Goal: Task Accomplishment & Management: Manage account settings

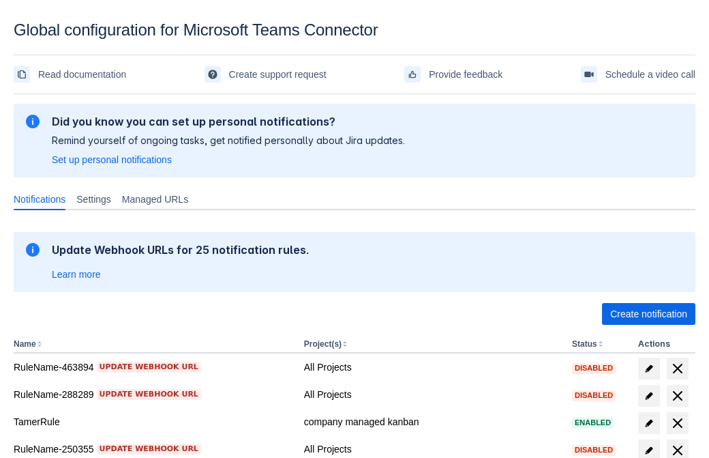
click at [649, 314] on span "Create notification" at bounding box center [649, 314] width 77 height 22
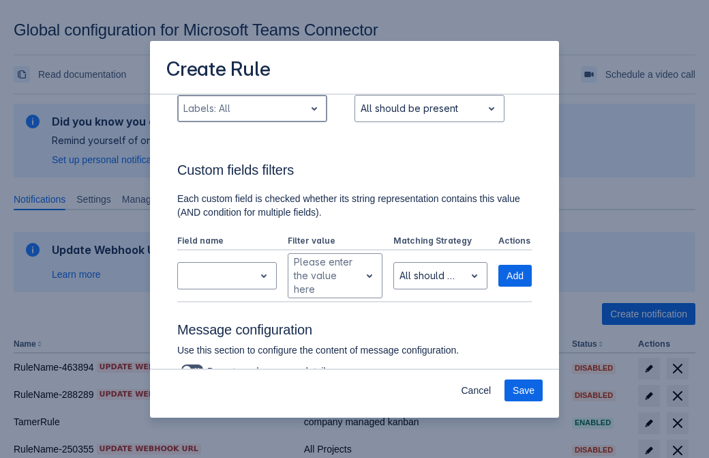
click at [252, 108] on div "Scrollable content" at bounding box center [242, 108] width 116 height 16
type input "425565_label"
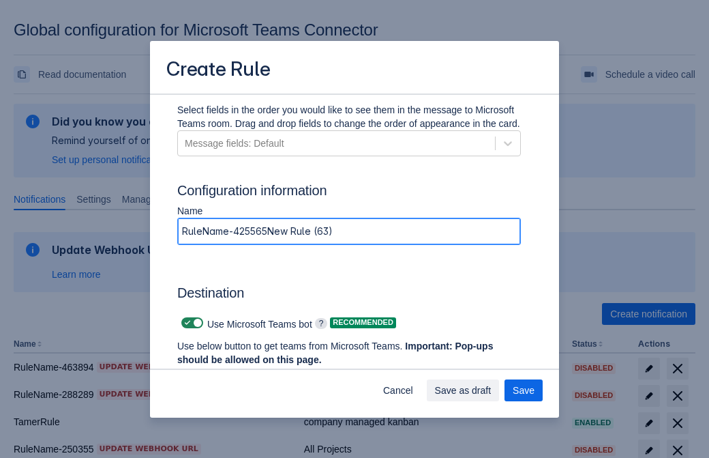
type input "RuleName-425565New Rule (63)"
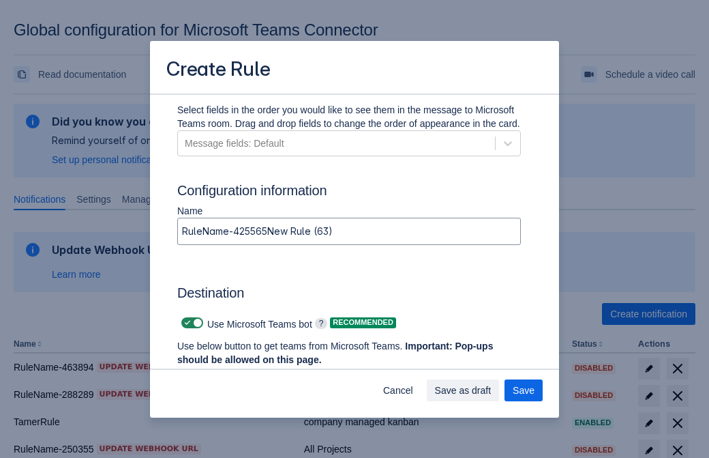
click at [186, 323] on span "Scrollable content" at bounding box center [187, 322] width 11 height 11
click at [186, 323] on input "Scrollable content" at bounding box center [185, 323] width 9 height 9
checkbox input "false"
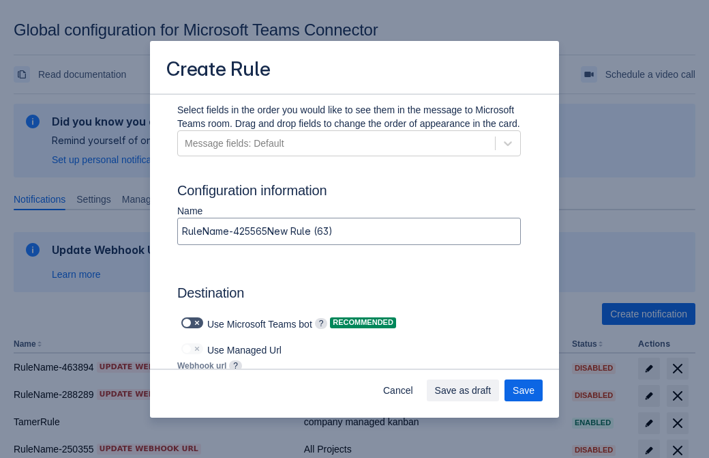
type input "https://prod-172.westeurope.logic.azure.com:443/workflows/ae977bb6ae334c9d95dfe…"
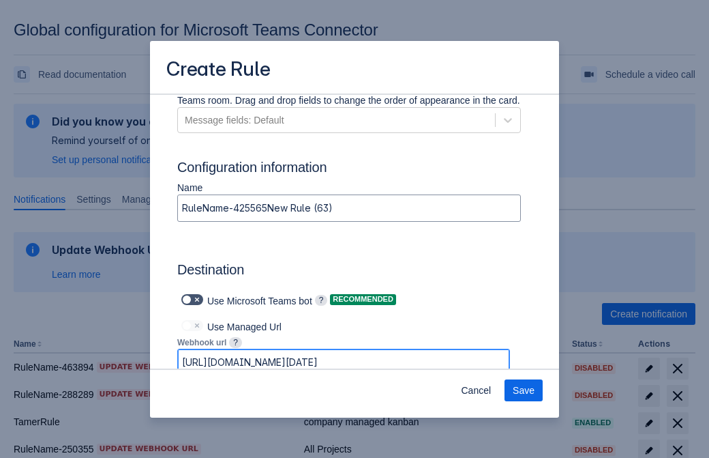
click at [524, 390] on span "Save" at bounding box center [524, 390] width 22 height 22
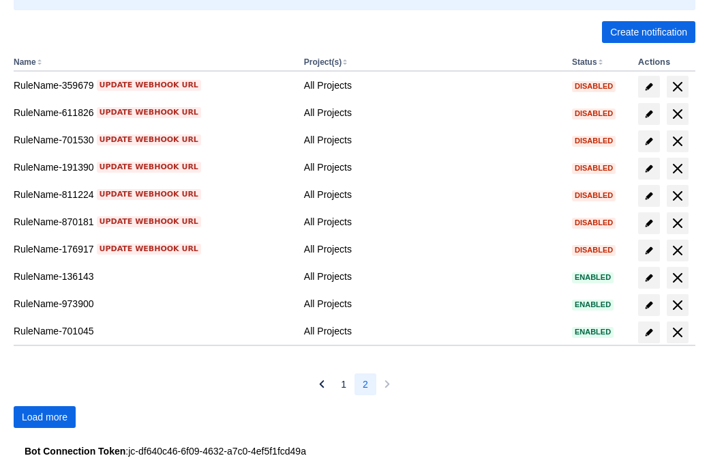
click at [44, 417] on span "Load more" at bounding box center [45, 417] width 46 height 22
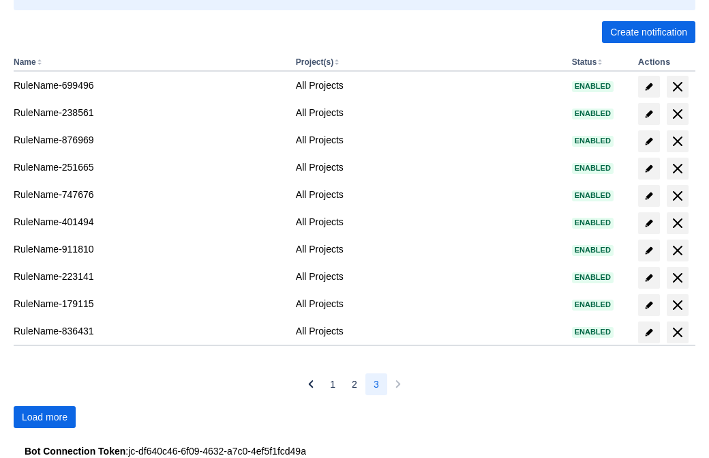
click at [44, 417] on span "Load more" at bounding box center [45, 417] width 46 height 22
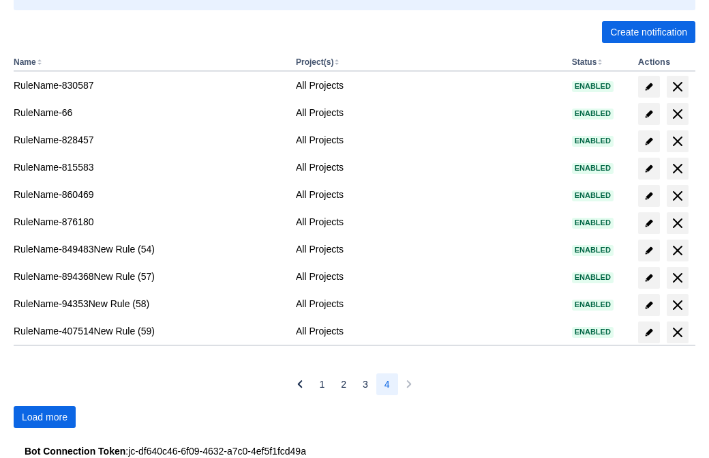
click at [44, 417] on span "Load more" at bounding box center [45, 417] width 46 height 22
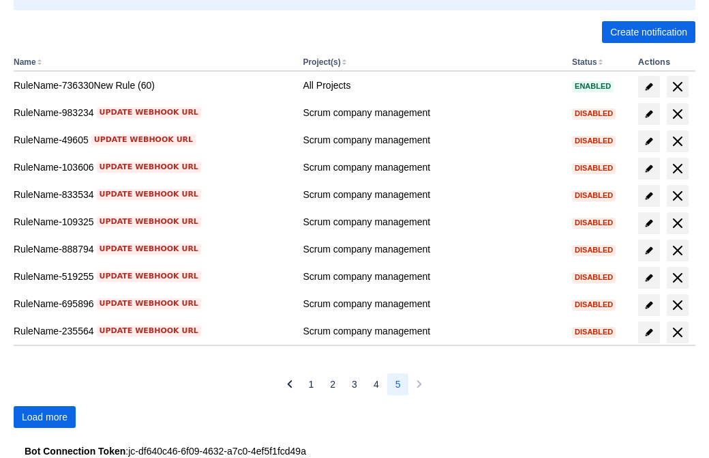
click at [44, 417] on span "Load more" at bounding box center [45, 417] width 46 height 22
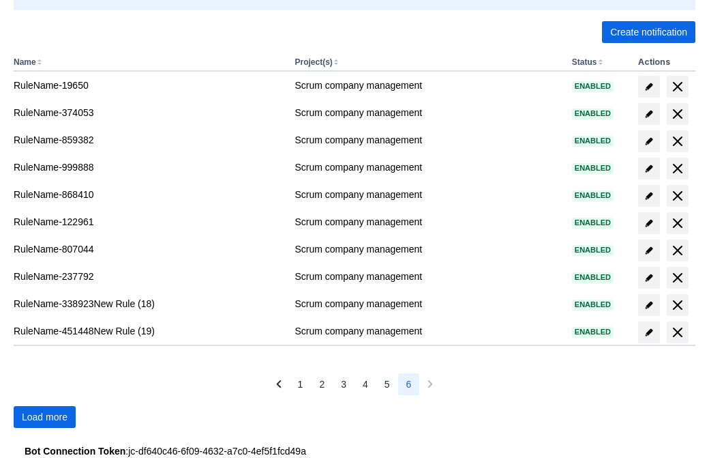
click at [44, 417] on span "Load more" at bounding box center [45, 417] width 46 height 22
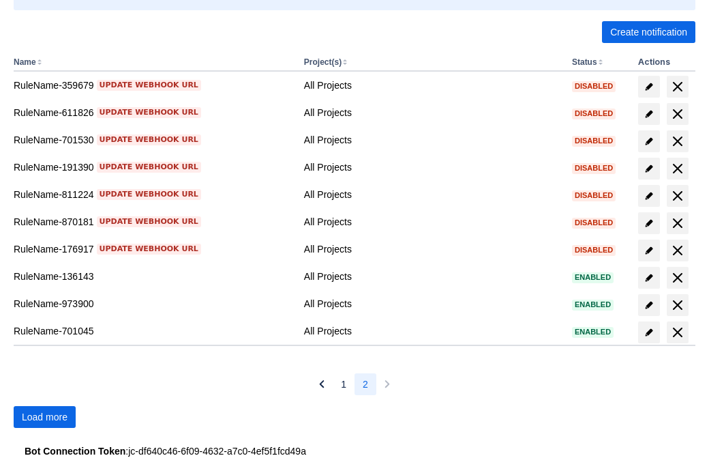
click at [44, 417] on span "Load more" at bounding box center [45, 417] width 46 height 22
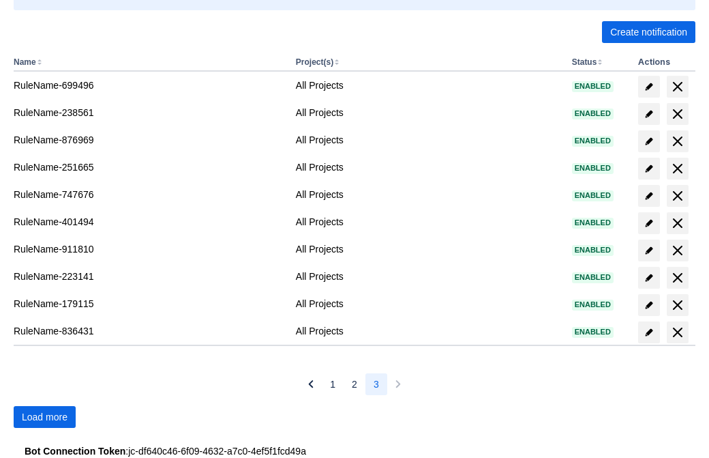
click at [44, 417] on span "Load more" at bounding box center [45, 417] width 46 height 22
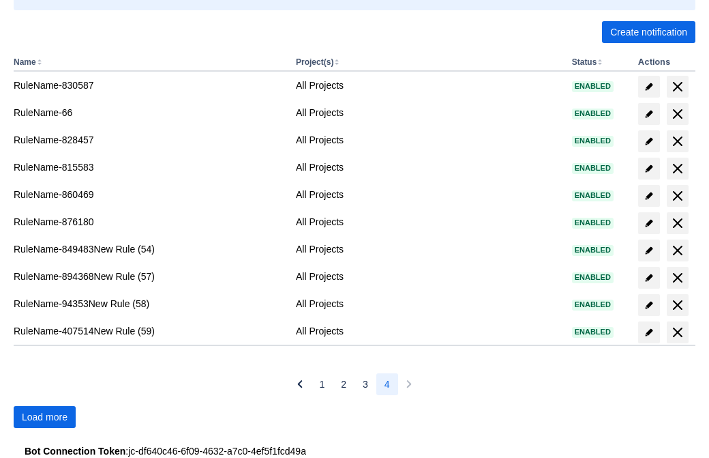
click at [44, 417] on span "Load more" at bounding box center [45, 417] width 46 height 22
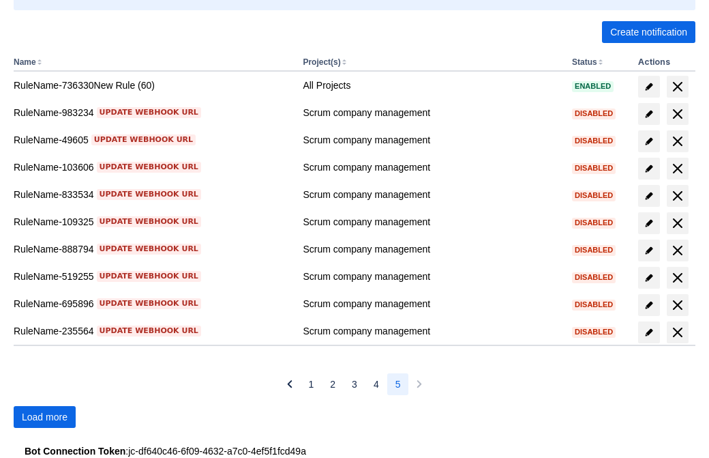
click at [44, 417] on span "Load more" at bounding box center [45, 417] width 46 height 22
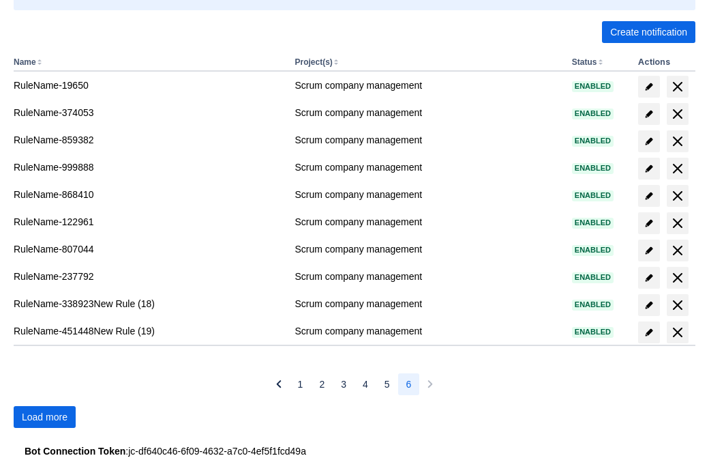
click at [44, 417] on span "Load more" at bounding box center [45, 417] width 46 height 22
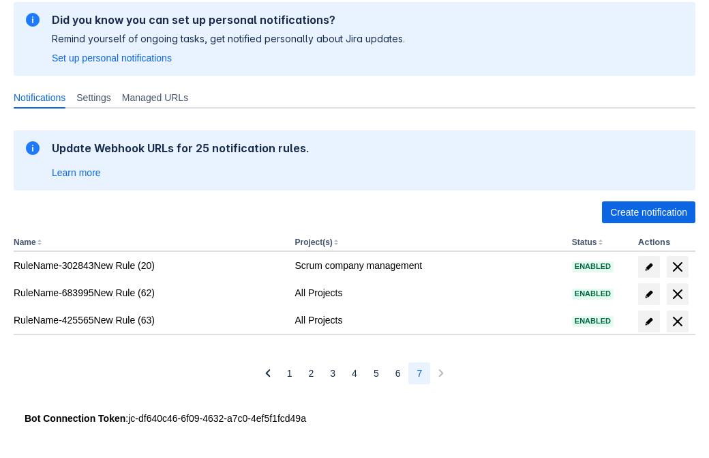
scroll to position [102, 0]
click at [677, 321] on span "delete" at bounding box center [678, 321] width 16 height 16
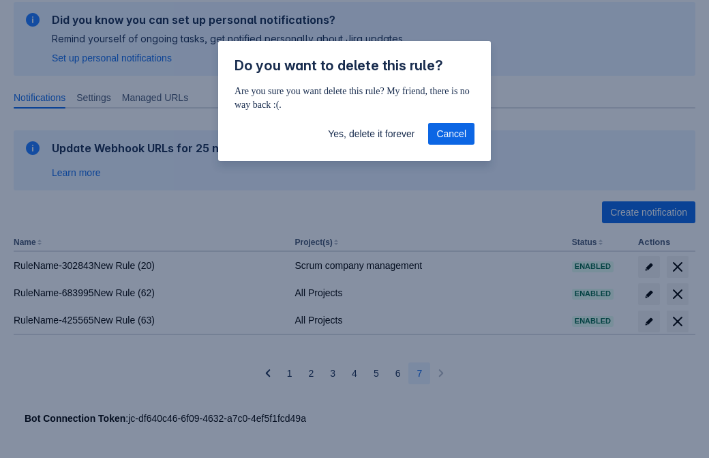
click at [371, 134] on span "Yes, delete it forever" at bounding box center [371, 134] width 87 height 22
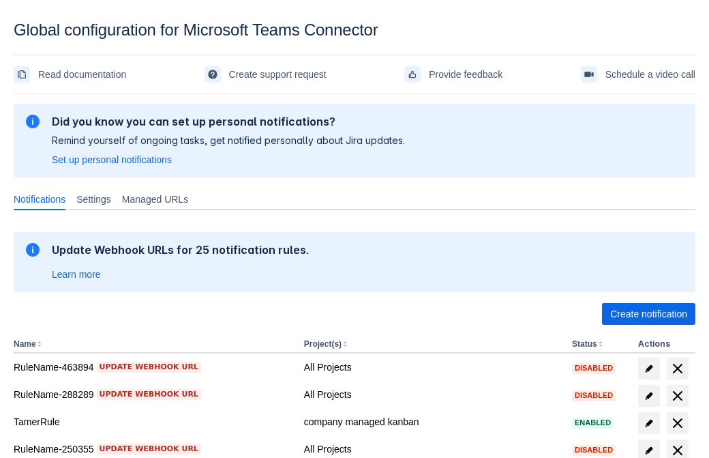
click at [649, 314] on span "Create notification" at bounding box center [649, 314] width 77 height 22
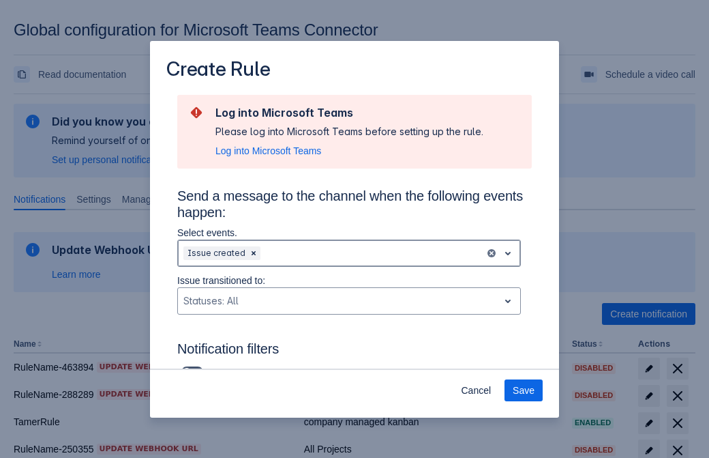
click at [349, 253] on div "Scrollable content" at bounding box center [371, 253] width 216 height 16
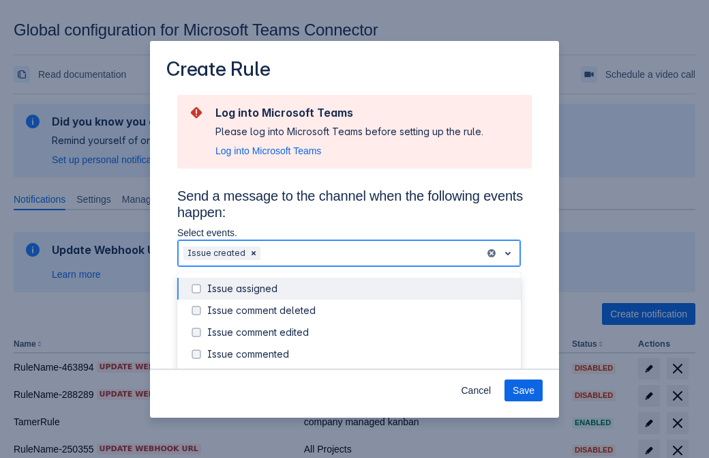
scroll to position [147, 0]
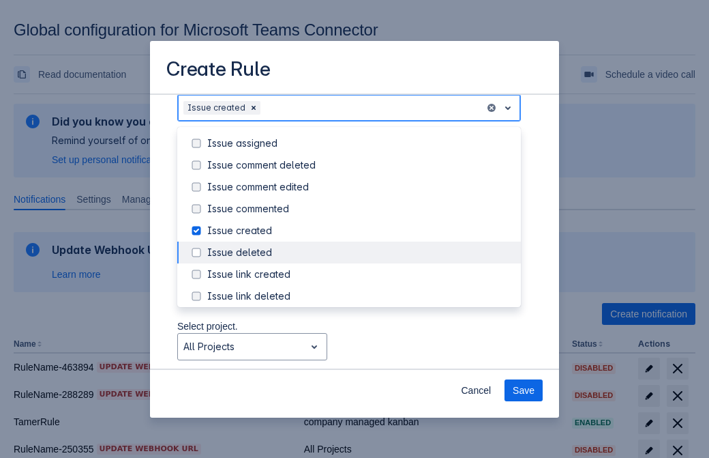
click at [360, 231] on div "Issue created" at bounding box center [360, 231] width 306 height 14
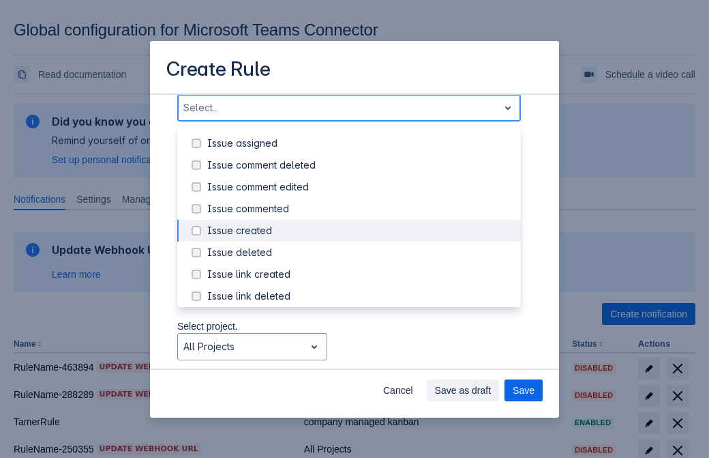
click at [360, 355] on div "Issue updated" at bounding box center [360, 362] width 306 height 14
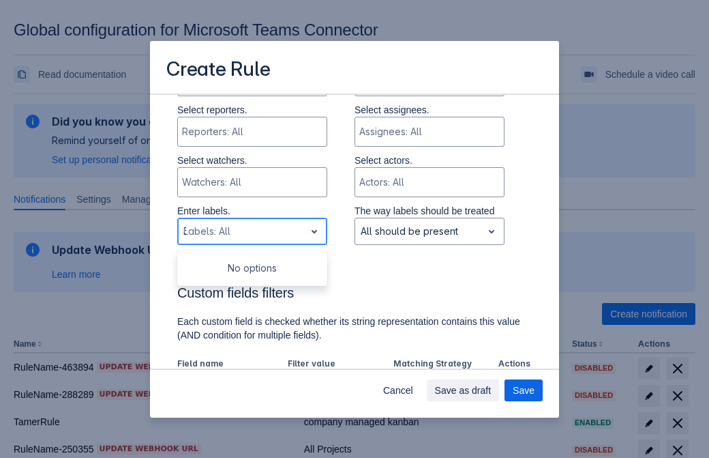
type input "306396_label"
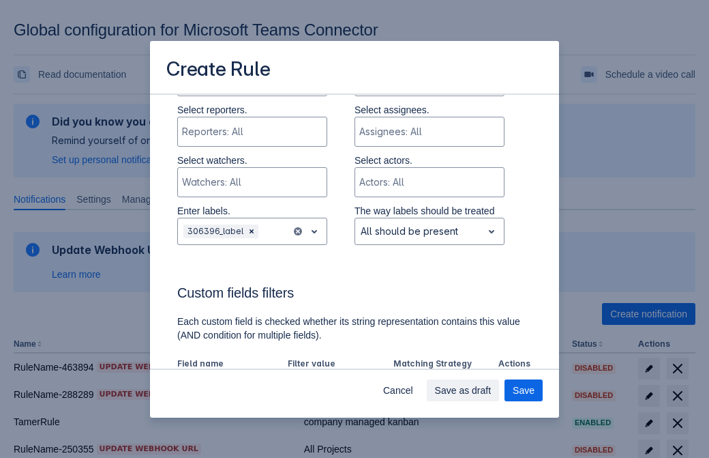
scroll to position [894, 0]
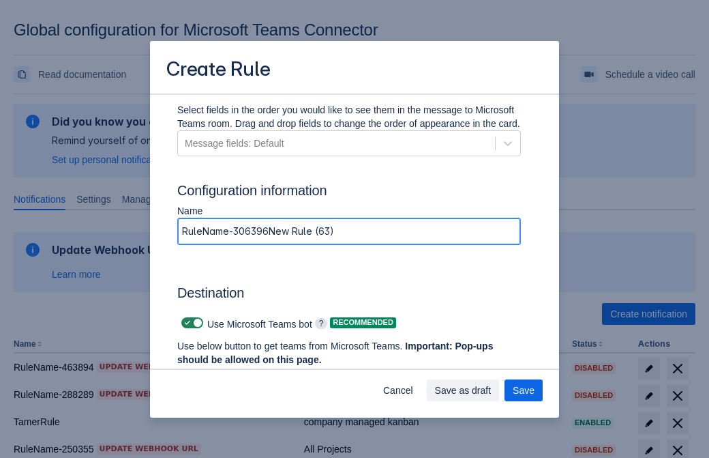
type input "RuleName-306396New Rule (63)"
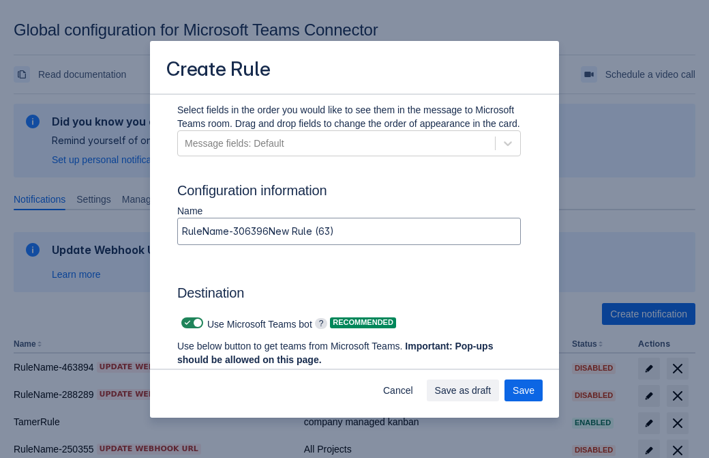
click at [186, 323] on span "Scrollable content" at bounding box center [187, 322] width 11 height 11
click at [186, 323] on input "Scrollable content" at bounding box center [185, 323] width 9 height 9
checkbox input "false"
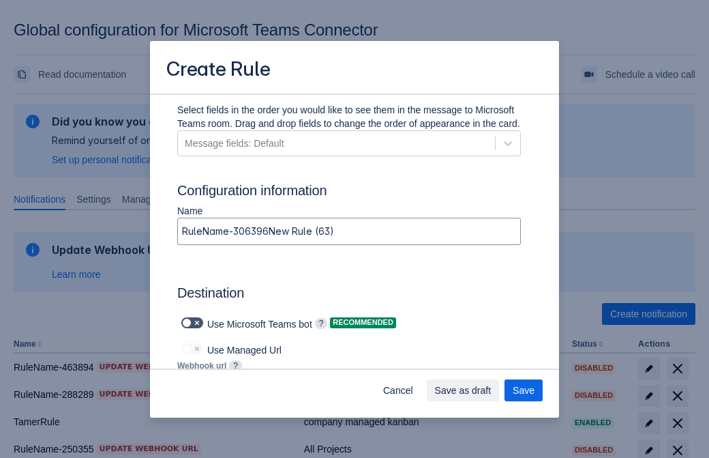
type input "https://prod-112.westeurope.logic.azure.com:443/workflows/bae959254738451b85002…"
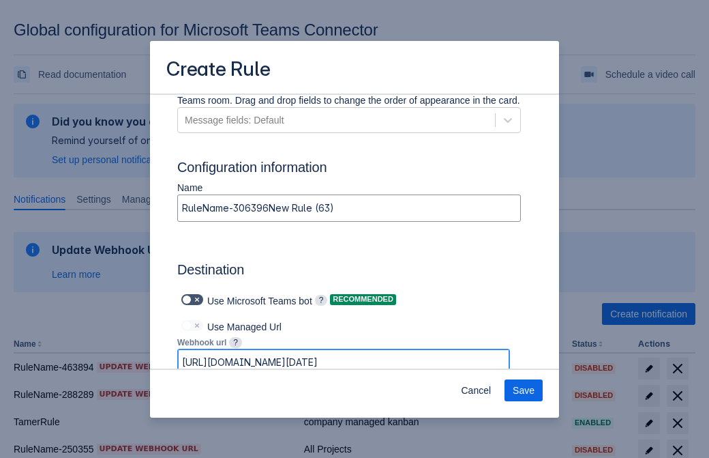
click at [524, 390] on span "Save" at bounding box center [524, 390] width 22 height 22
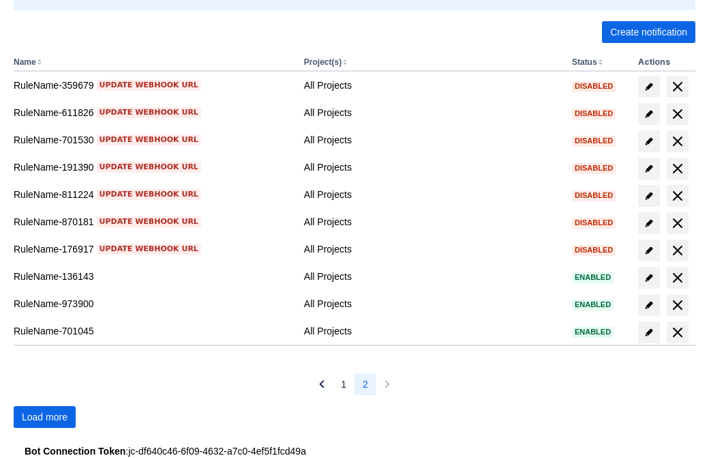
click at [44, 417] on span "Load more" at bounding box center [45, 417] width 46 height 22
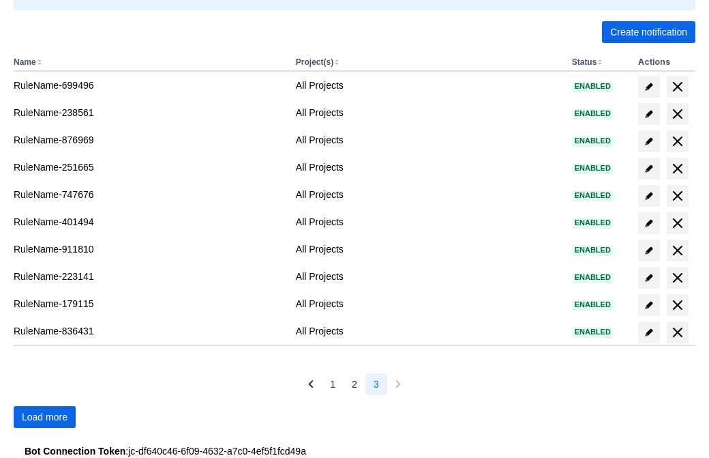
click at [44, 417] on span "Load more" at bounding box center [45, 417] width 46 height 22
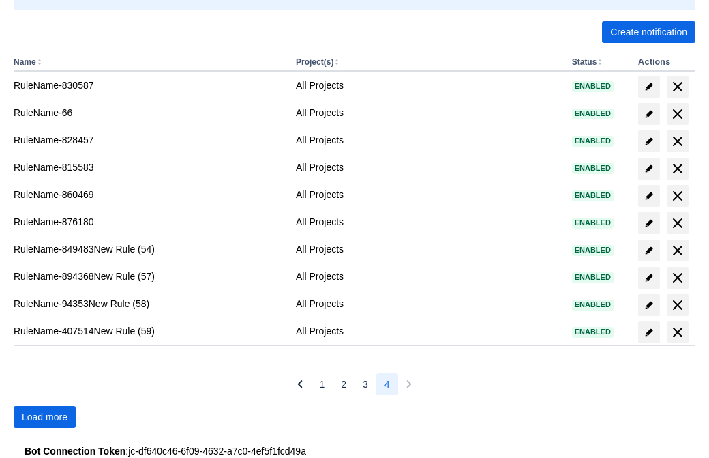
click at [44, 417] on span "Load more" at bounding box center [45, 417] width 46 height 22
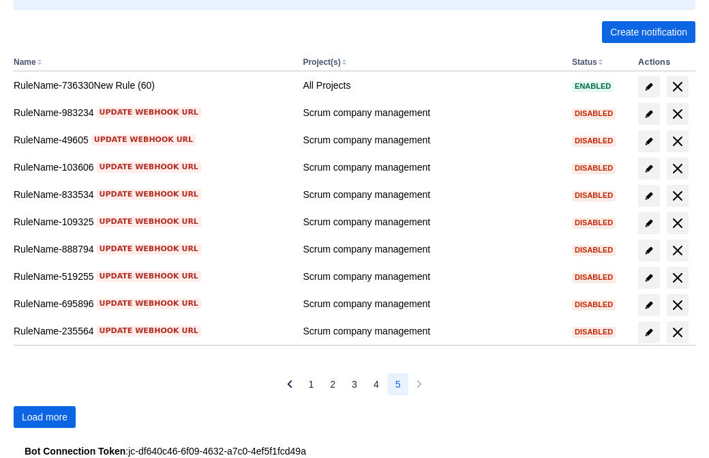
click at [44, 417] on span "Load more" at bounding box center [45, 417] width 46 height 22
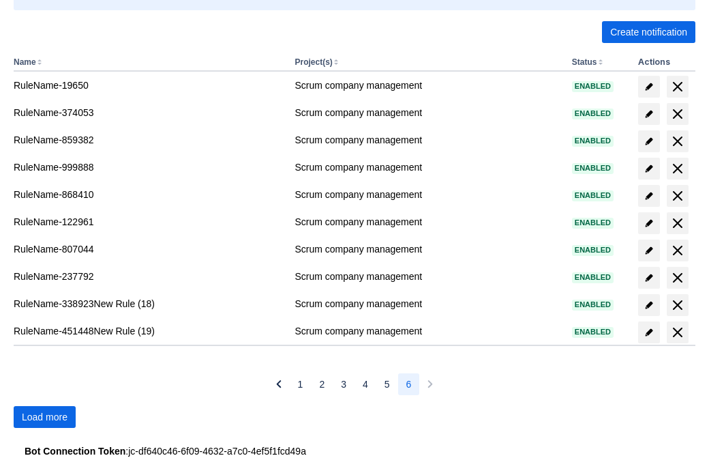
click at [44, 417] on span "Load more" at bounding box center [45, 417] width 46 height 22
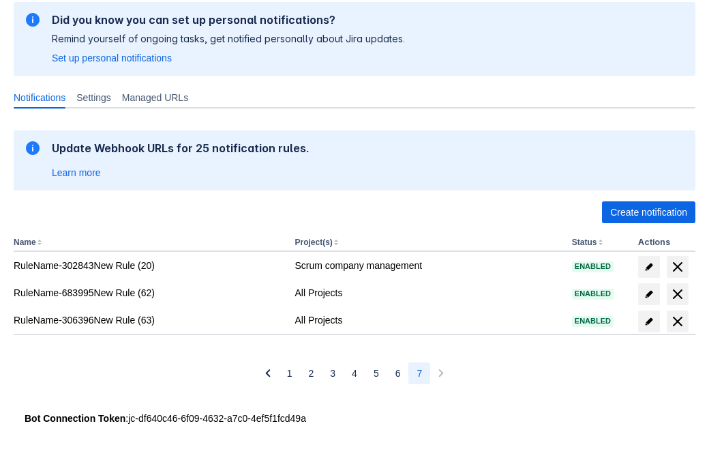
scroll to position [102, 0]
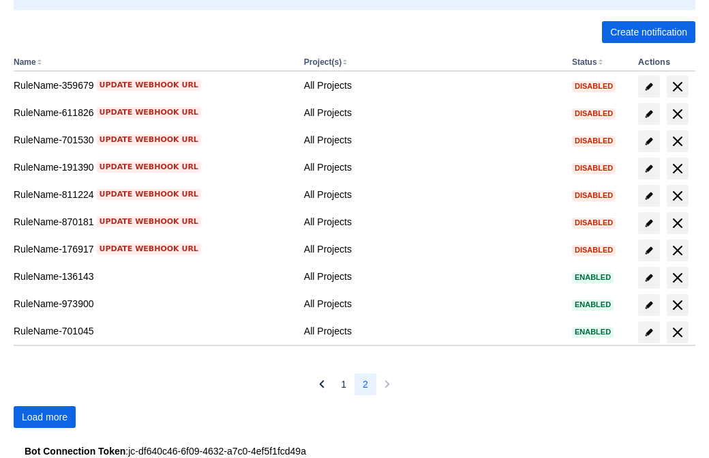
click at [44, 417] on span "Load more" at bounding box center [45, 417] width 46 height 22
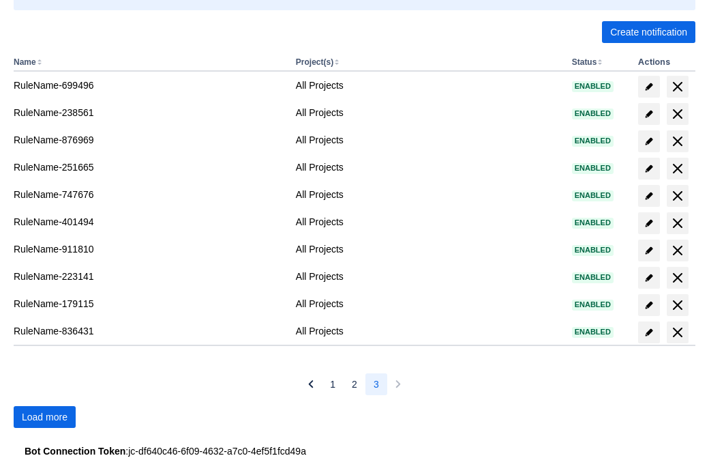
click at [44, 417] on span "Load more" at bounding box center [45, 417] width 46 height 22
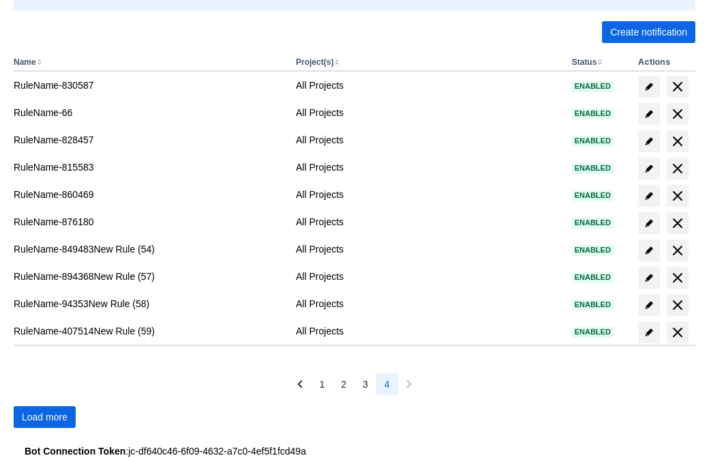
click at [44, 417] on span "Load more" at bounding box center [45, 417] width 46 height 22
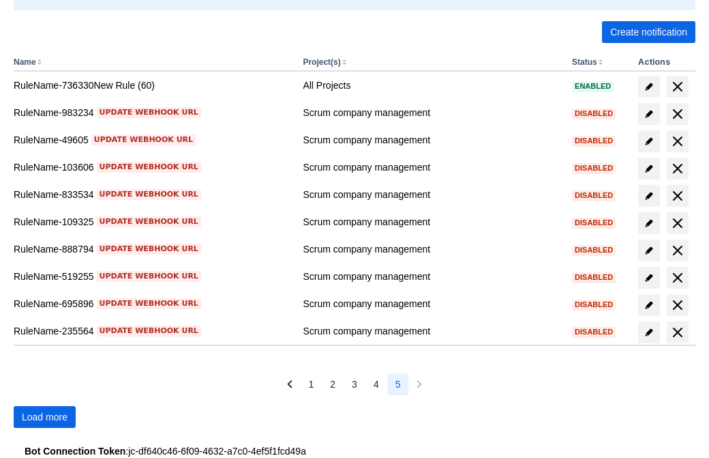
click at [44, 417] on span "Load more" at bounding box center [45, 417] width 46 height 22
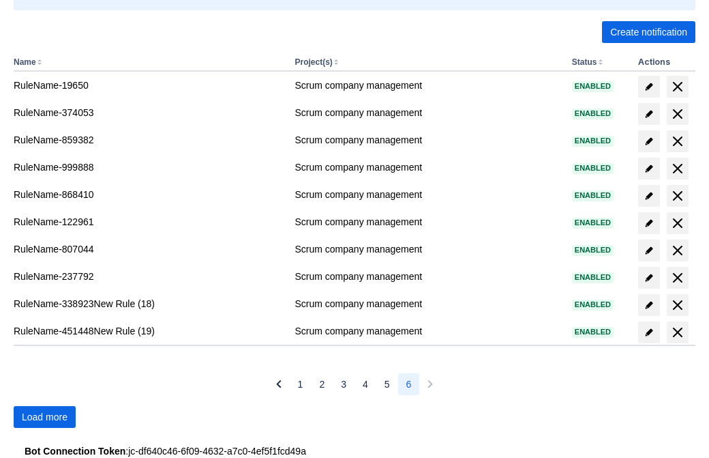
click at [44, 417] on span "Load more" at bounding box center [45, 417] width 46 height 22
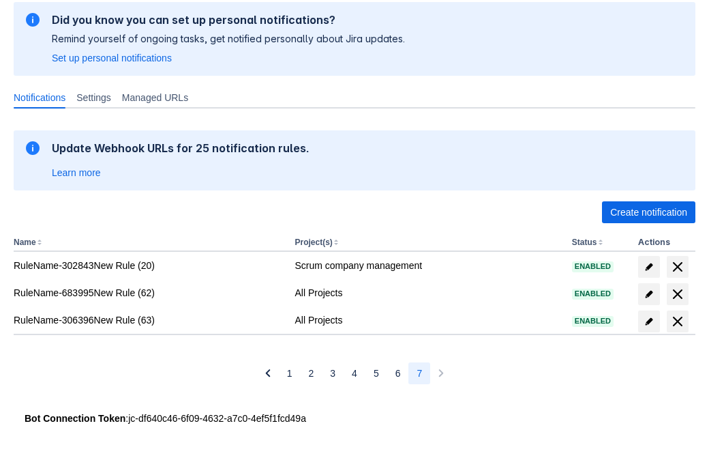
scroll to position [102, 0]
click at [677, 321] on span "delete" at bounding box center [678, 321] width 16 height 16
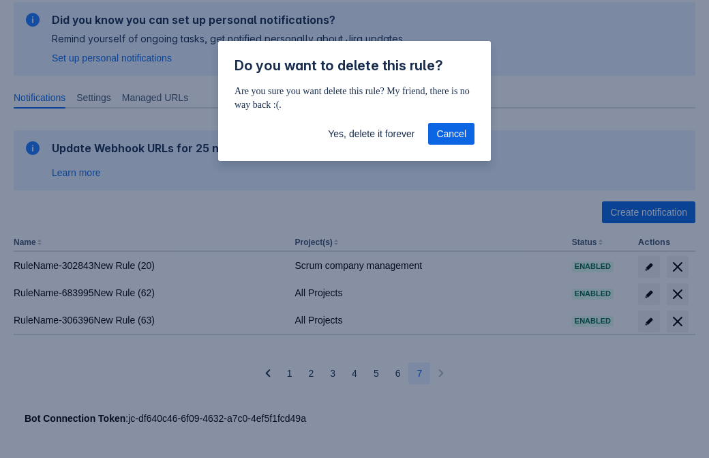
click at [371, 134] on span "Yes, delete it forever" at bounding box center [371, 134] width 87 height 22
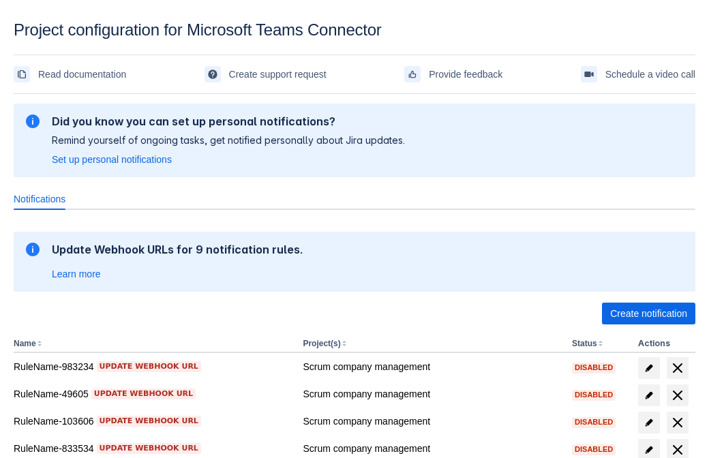
click at [649, 314] on span "Create notification" at bounding box center [649, 314] width 77 height 22
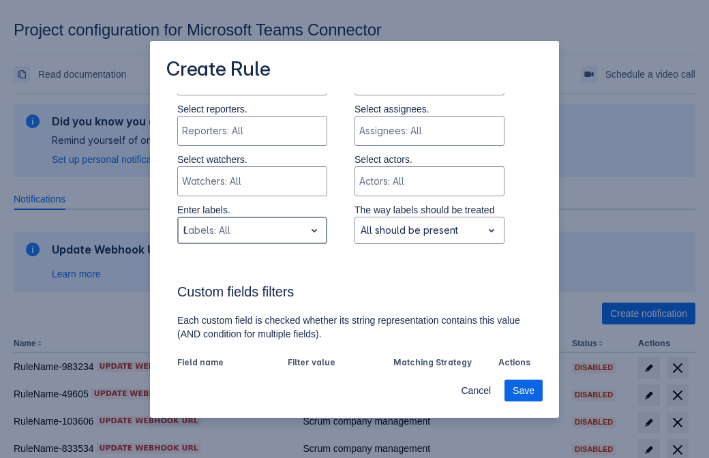
type input "61932_label"
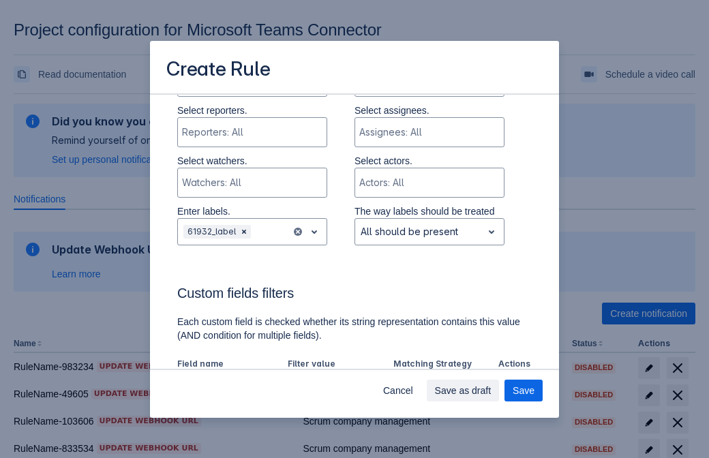
scroll to position [845, 0]
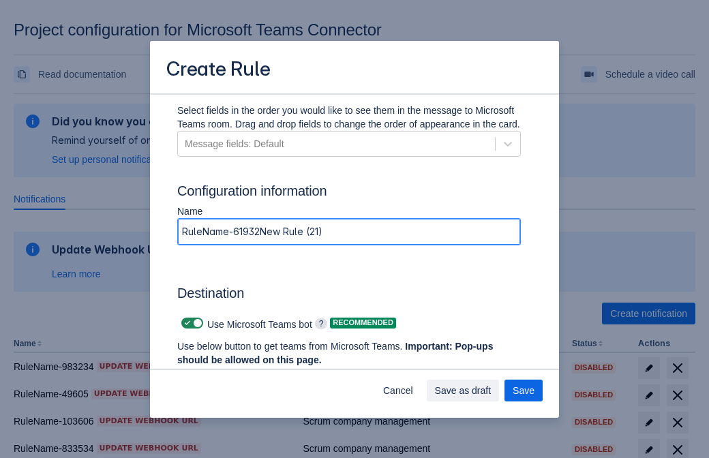
type input "RuleName-61932New Rule (21)"
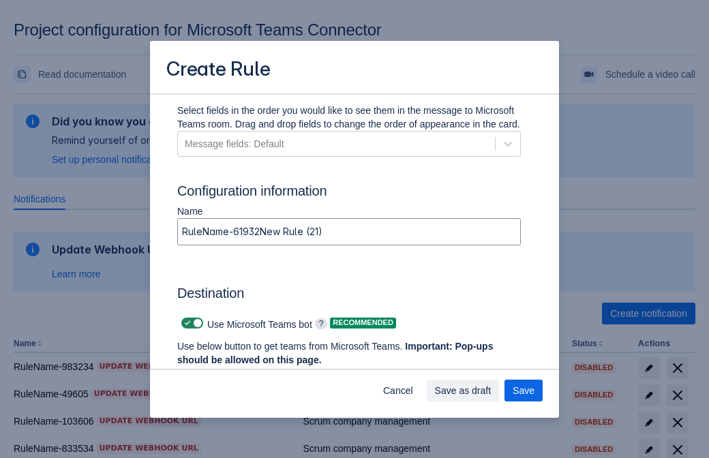
click at [186, 323] on span at bounding box center [187, 323] width 11 height 11
click at [186, 323] on input "checkbox" at bounding box center [185, 323] width 9 height 9
checkbox input "false"
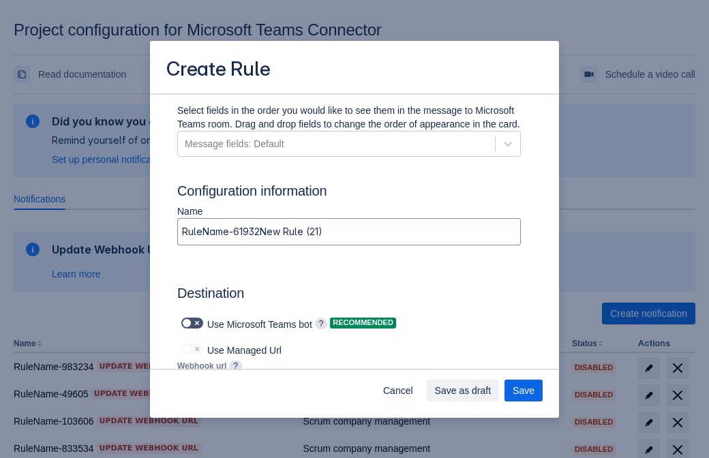
type input "https://prod-103.westeurope.logic.azure.com:443/workflows/562279af401f414e8dae6…"
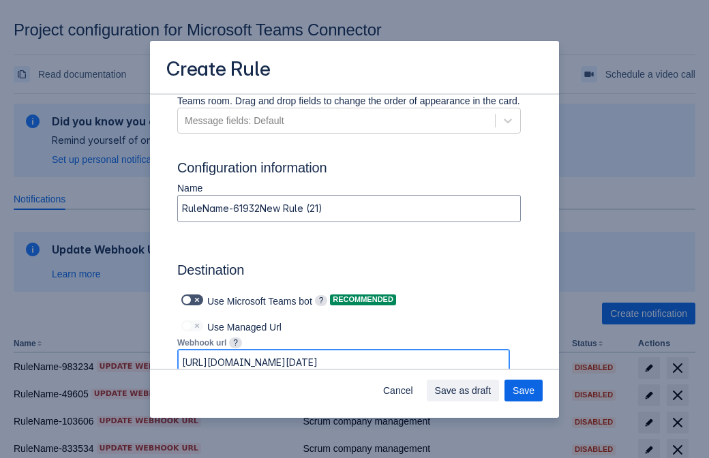
click at [492, 391] on span "Save as draft" at bounding box center [463, 391] width 57 height 22
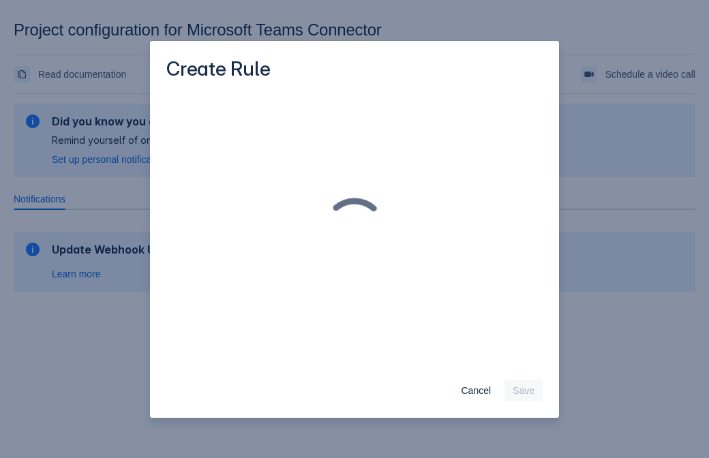
scroll to position [0, 0]
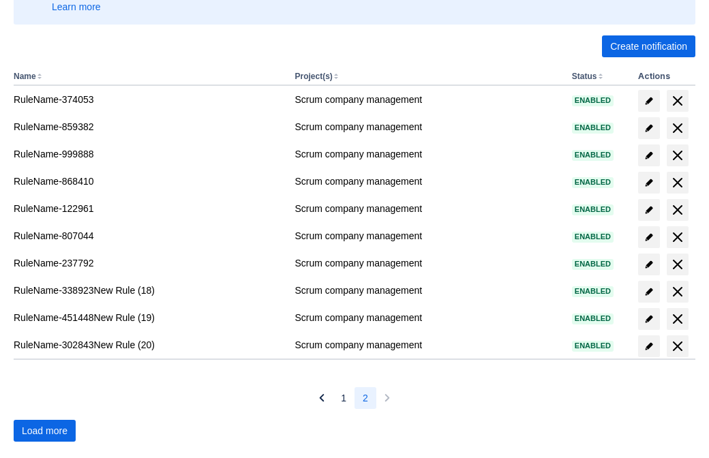
click at [44, 431] on span "Load more" at bounding box center [45, 431] width 46 height 22
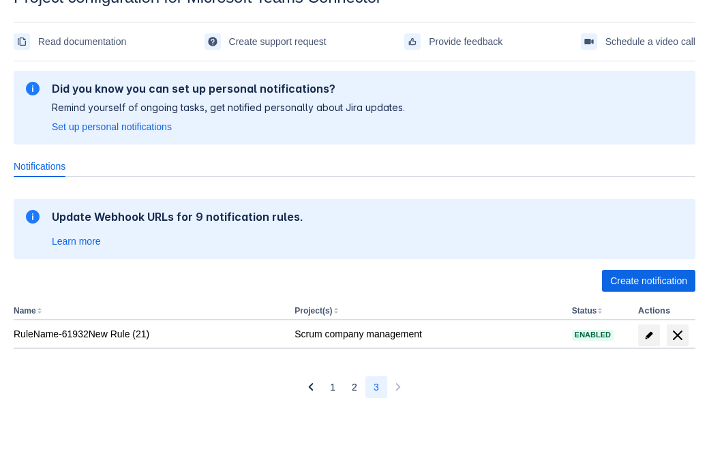
scroll to position [33, 0]
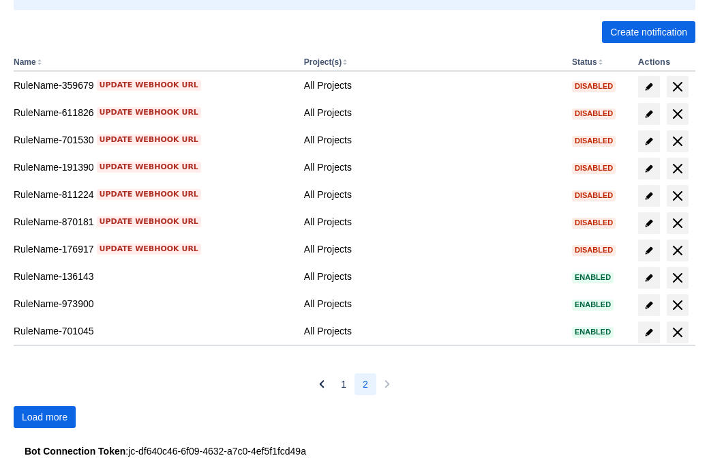
click at [44, 417] on span "Load more" at bounding box center [45, 417] width 46 height 22
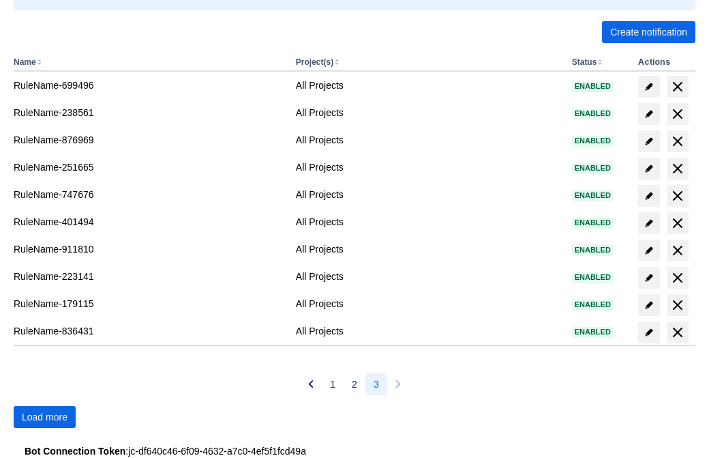
click at [44, 417] on span "Load more" at bounding box center [45, 417] width 46 height 22
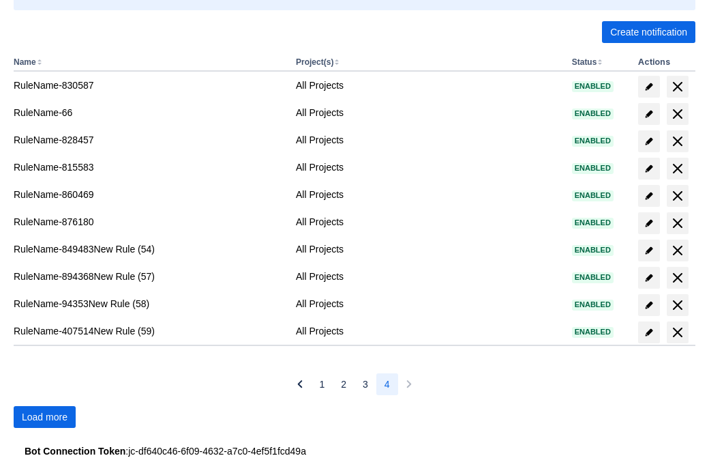
click at [44, 417] on span "Load more" at bounding box center [45, 417] width 46 height 22
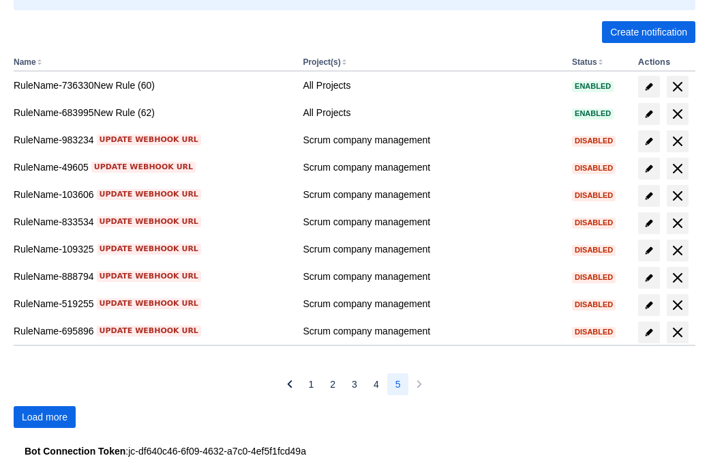
click at [44, 417] on span "Load more" at bounding box center [45, 417] width 46 height 22
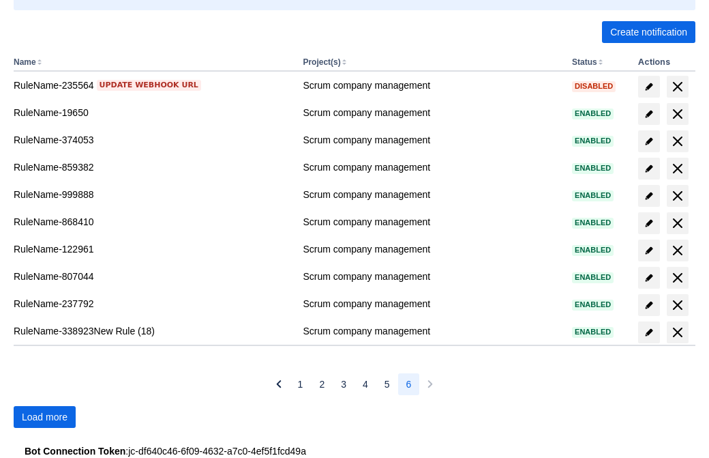
click at [44, 417] on span "Load more" at bounding box center [45, 417] width 46 height 22
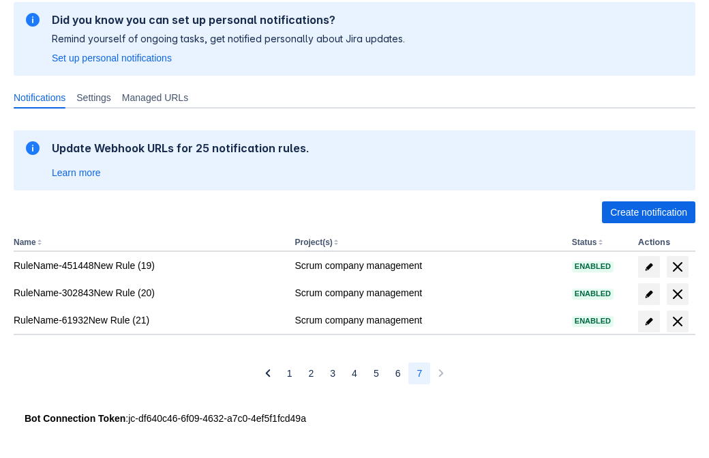
click at [677, 321] on span "delete" at bounding box center [678, 321] width 16 height 16
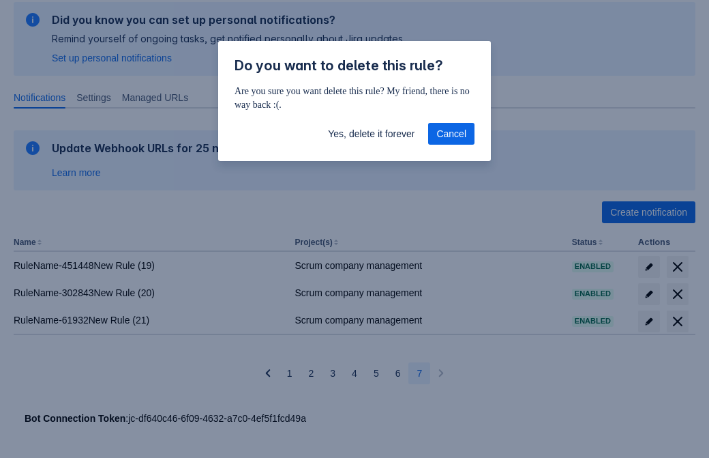
click at [371, 134] on span "Yes, delete it forever" at bounding box center [371, 134] width 87 height 22
